Goal: Task Accomplishment & Management: Use online tool/utility

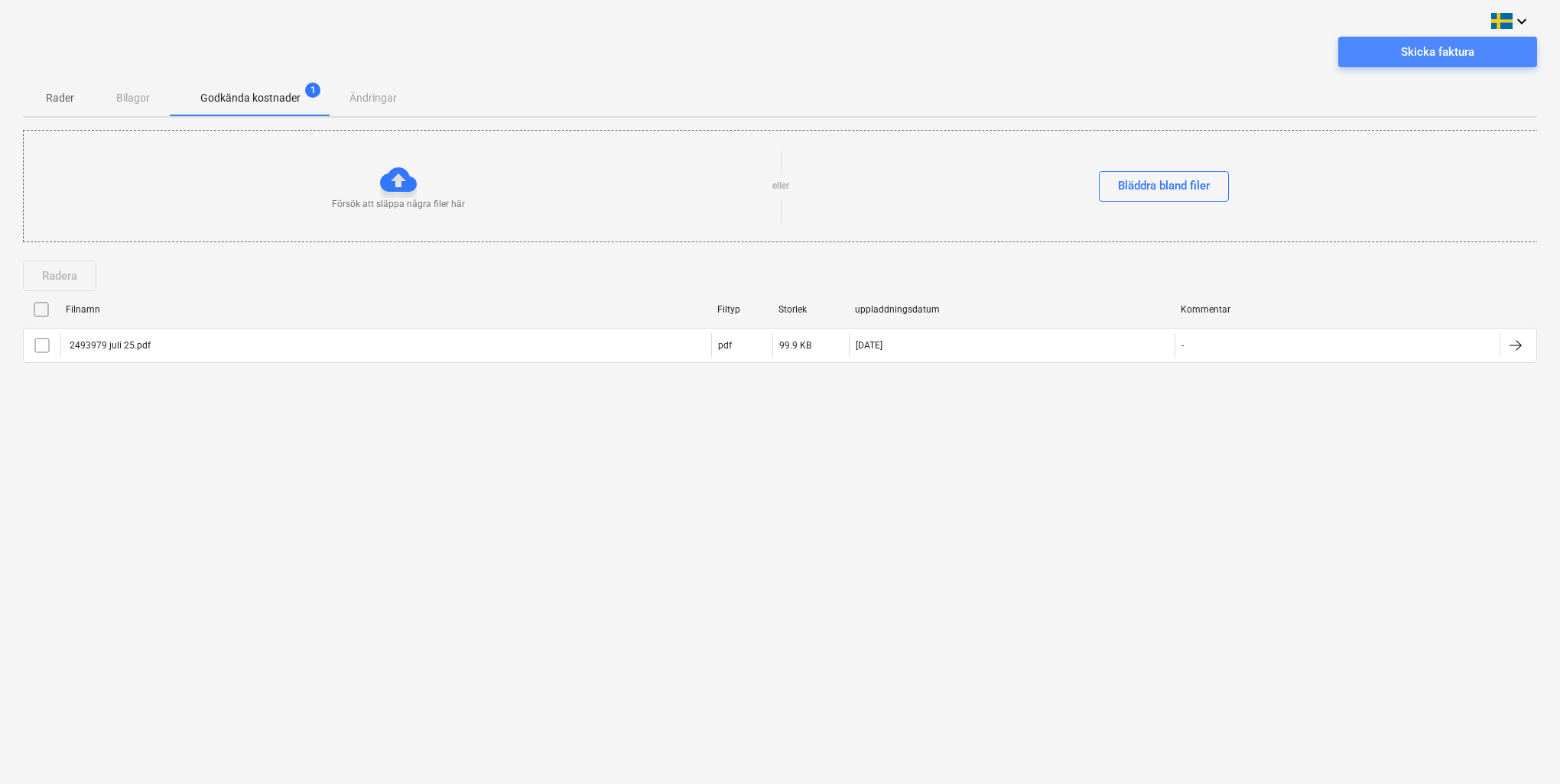
click at [775, 49] on div "Skicka faktura" at bounding box center [1437, 52] width 73 height 20
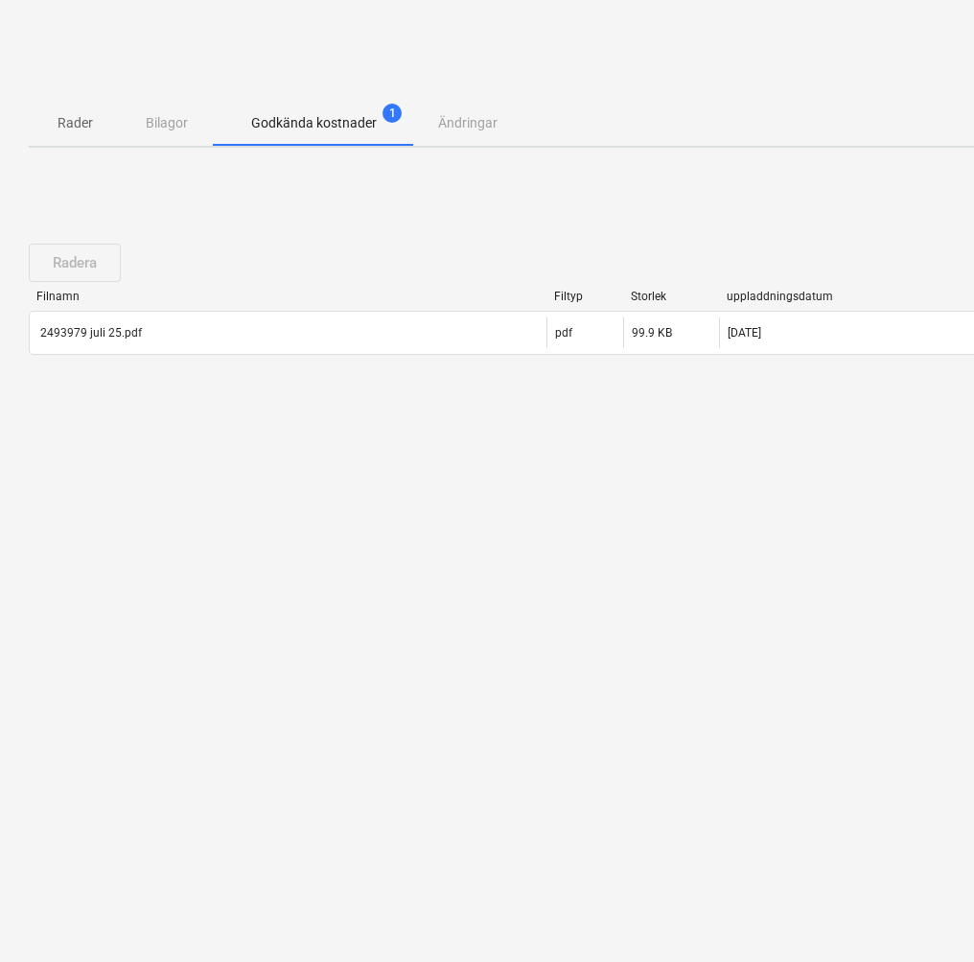
click at [765, 503] on div "keyboard_arrow_down Faktura skickad Rader Bilagor Godkända kostnader 1 Ändringa…" at bounding box center [656, 481] width 1312 height 962
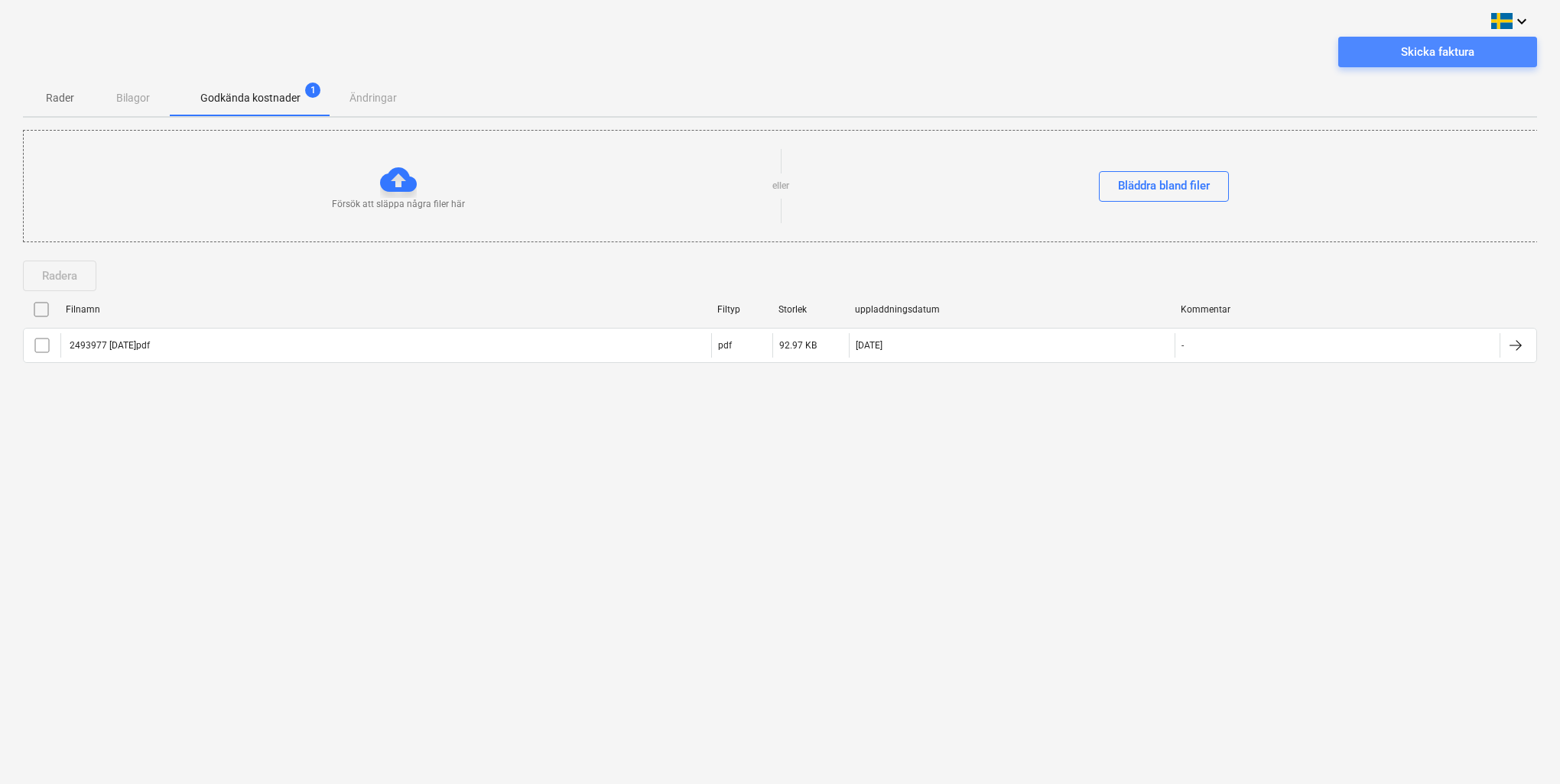
click at [775, 52] on span "Skicka faktura" at bounding box center [1436, 52] width 162 height 20
